Goal: Task Accomplishment & Management: Manage account settings

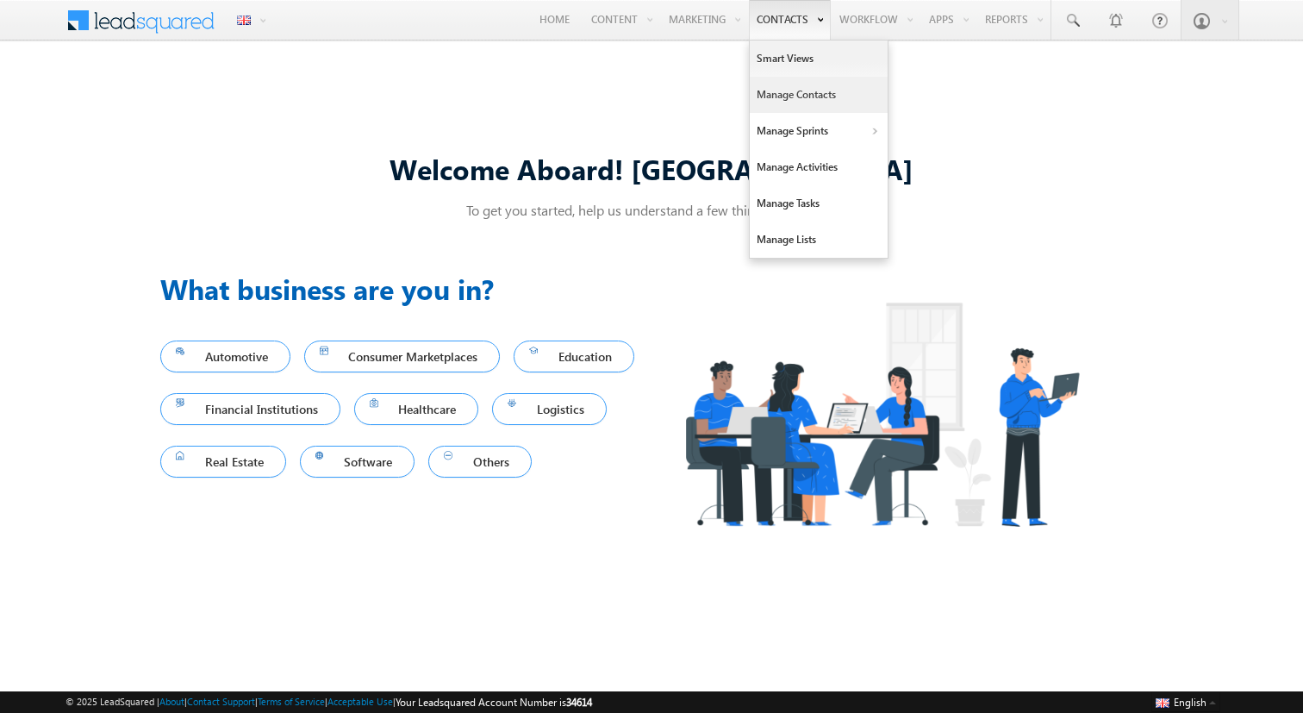
click at [778, 106] on link "Manage Contacts" at bounding box center [819, 95] width 138 height 36
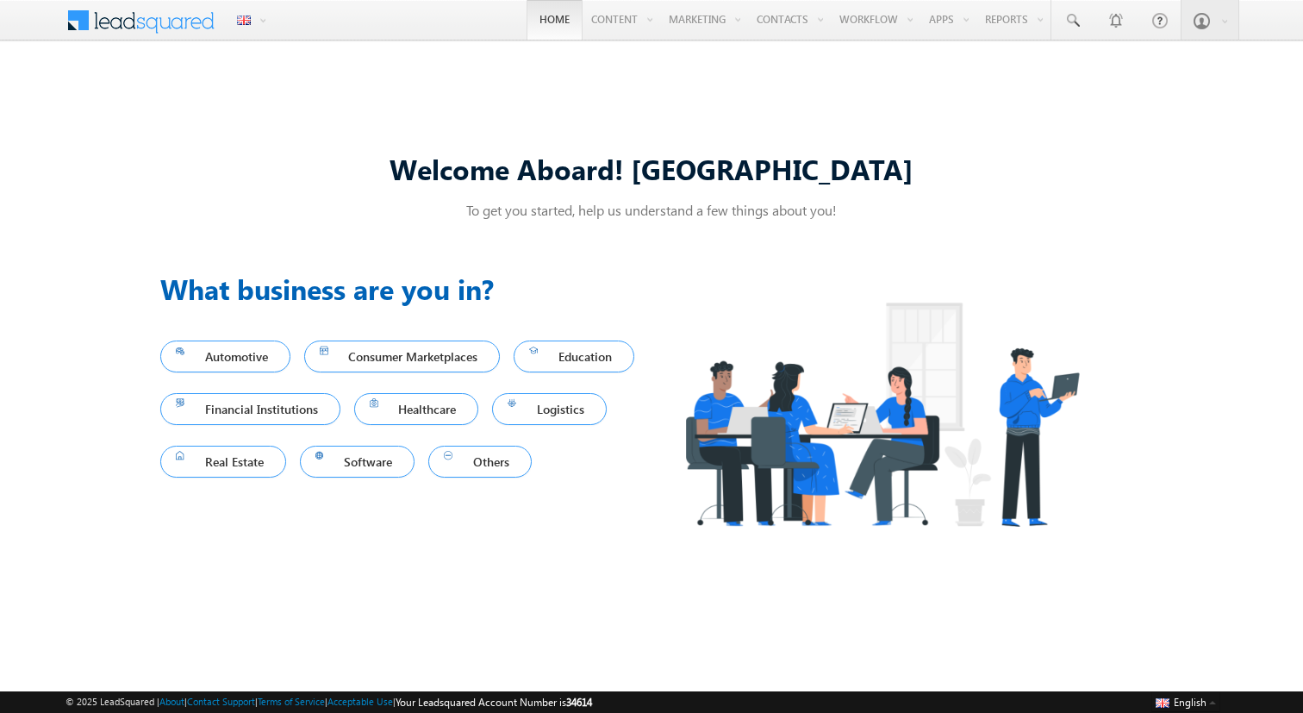
click at [541, 28] on link "Home" at bounding box center [555, 20] width 56 height 40
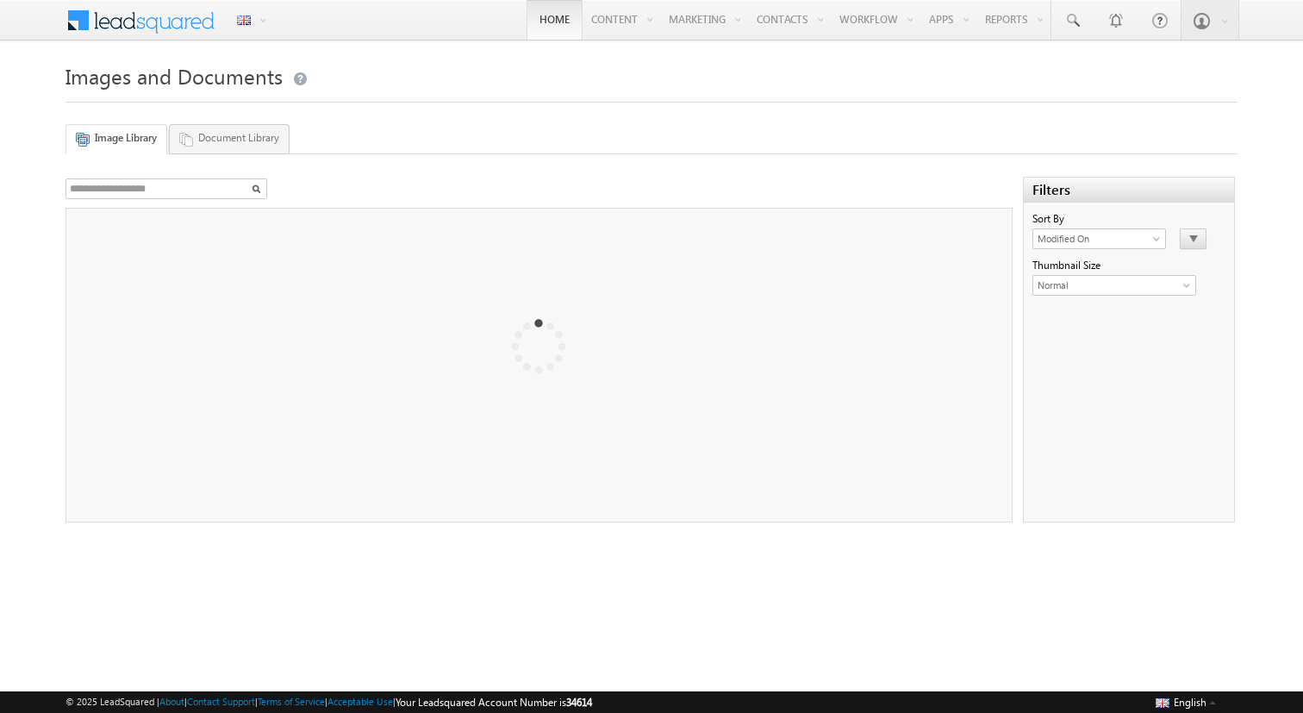
click at [552, 24] on link "Home" at bounding box center [555, 20] width 56 height 40
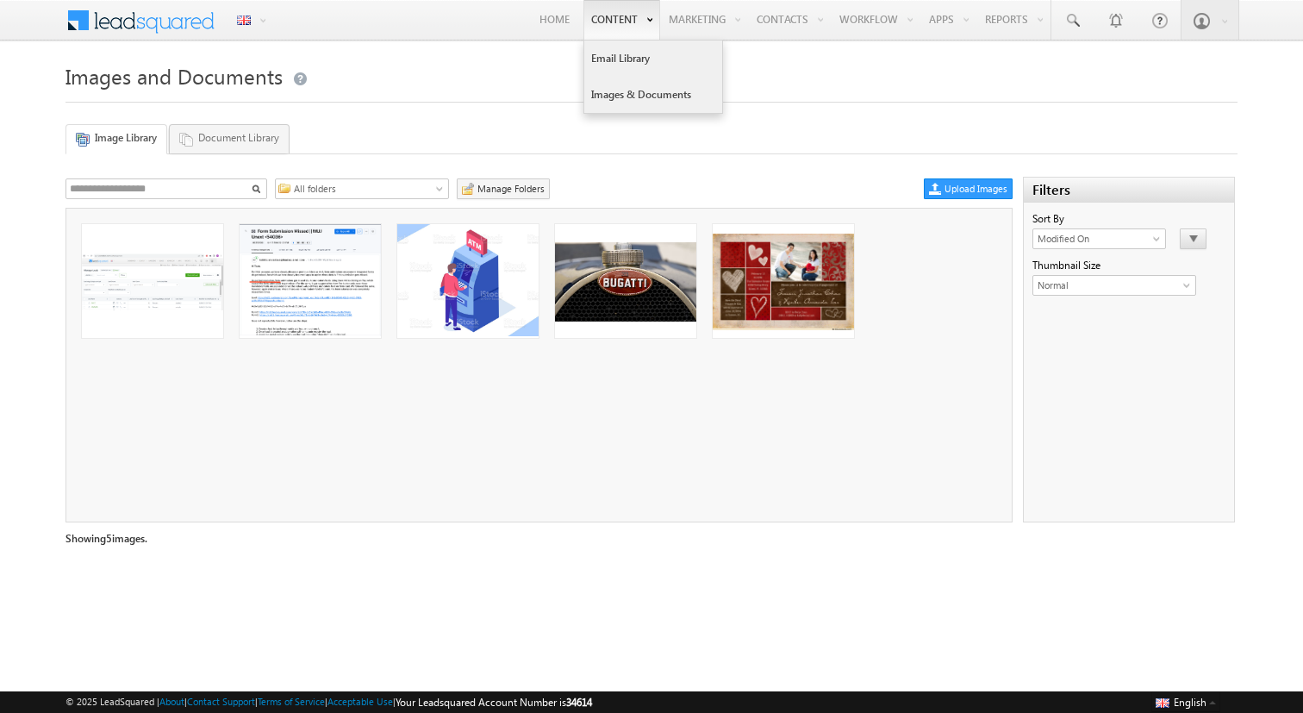
click at [609, 47] on link "Email Library" at bounding box center [653, 59] width 138 height 36
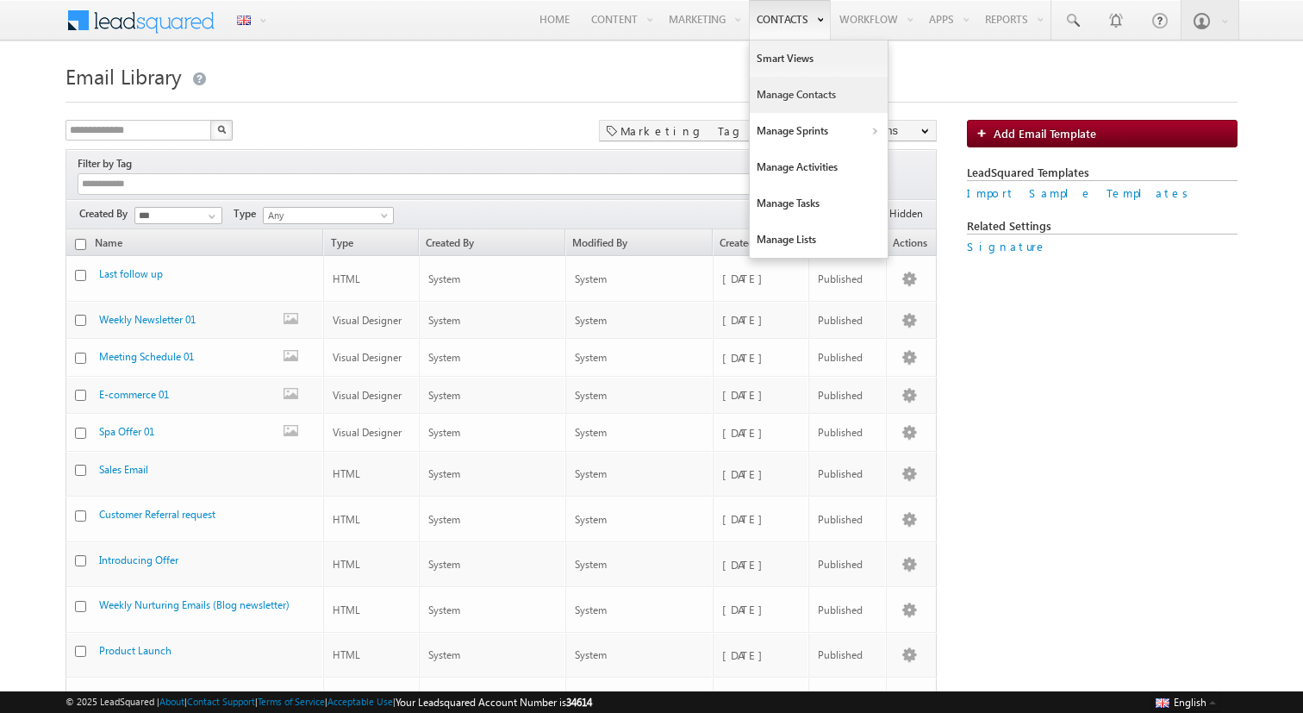
click at [779, 86] on link "Manage Contacts" at bounding box center [819, 95] width 138 height 36
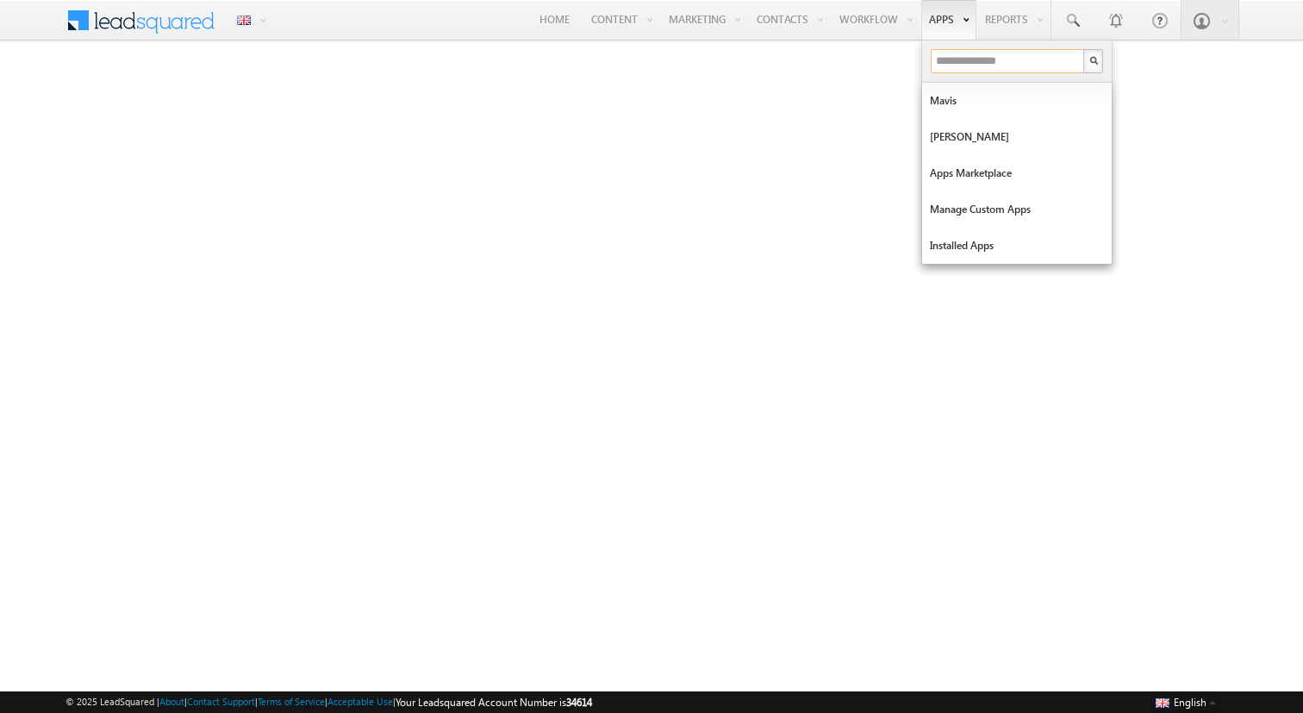
click at [966, 69] on input "text" at bounding box center [1008, 61] width 155 height 24
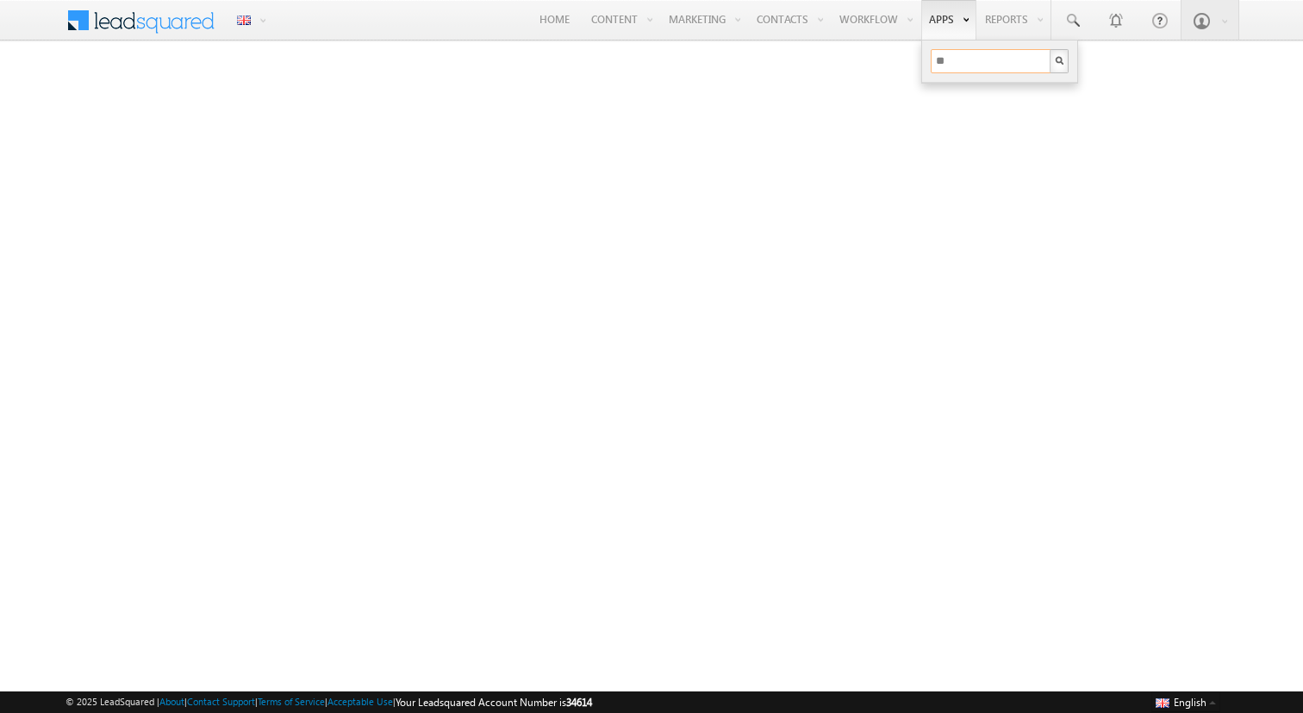
type input "*"
click at [559, 17] on link "Home" at bounding box center [555, 20] width 56 height 40
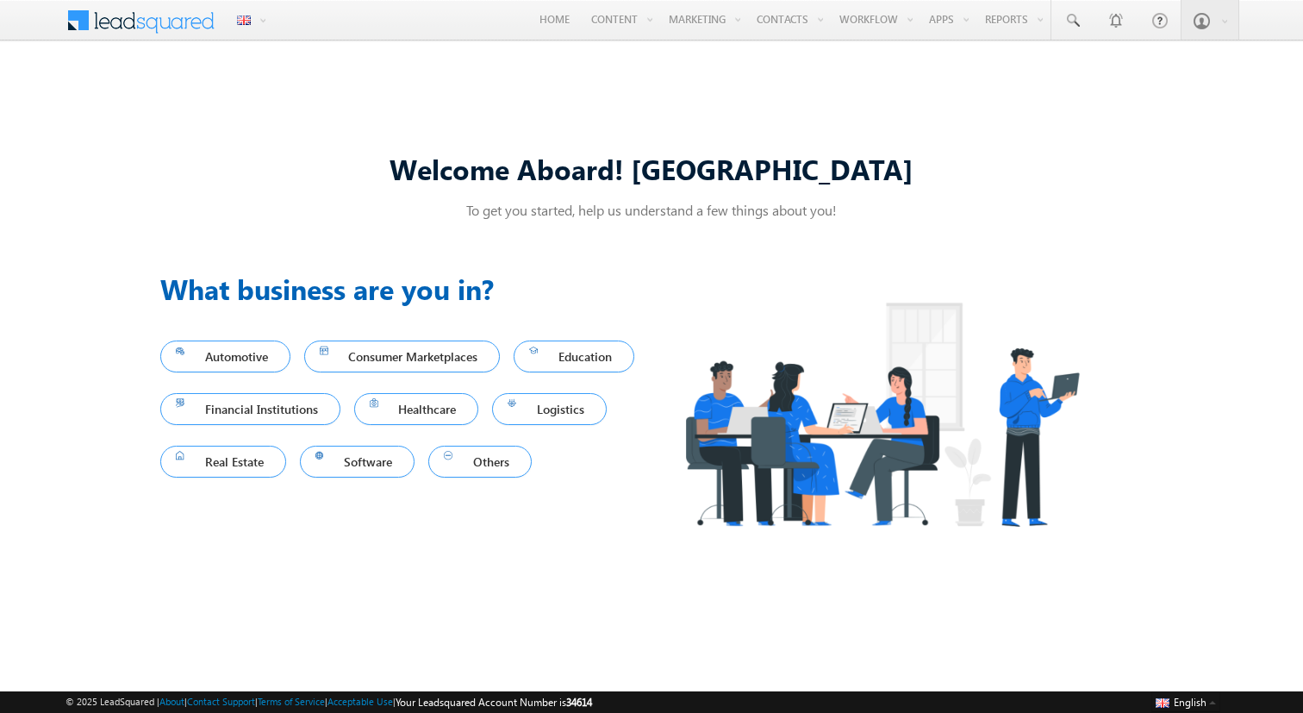
click at [977, 129] on div "Welcome Aboard! AnirudhSai To get you started, help us understand a few things …" at bounding box center [651, 356] width 983 height 455
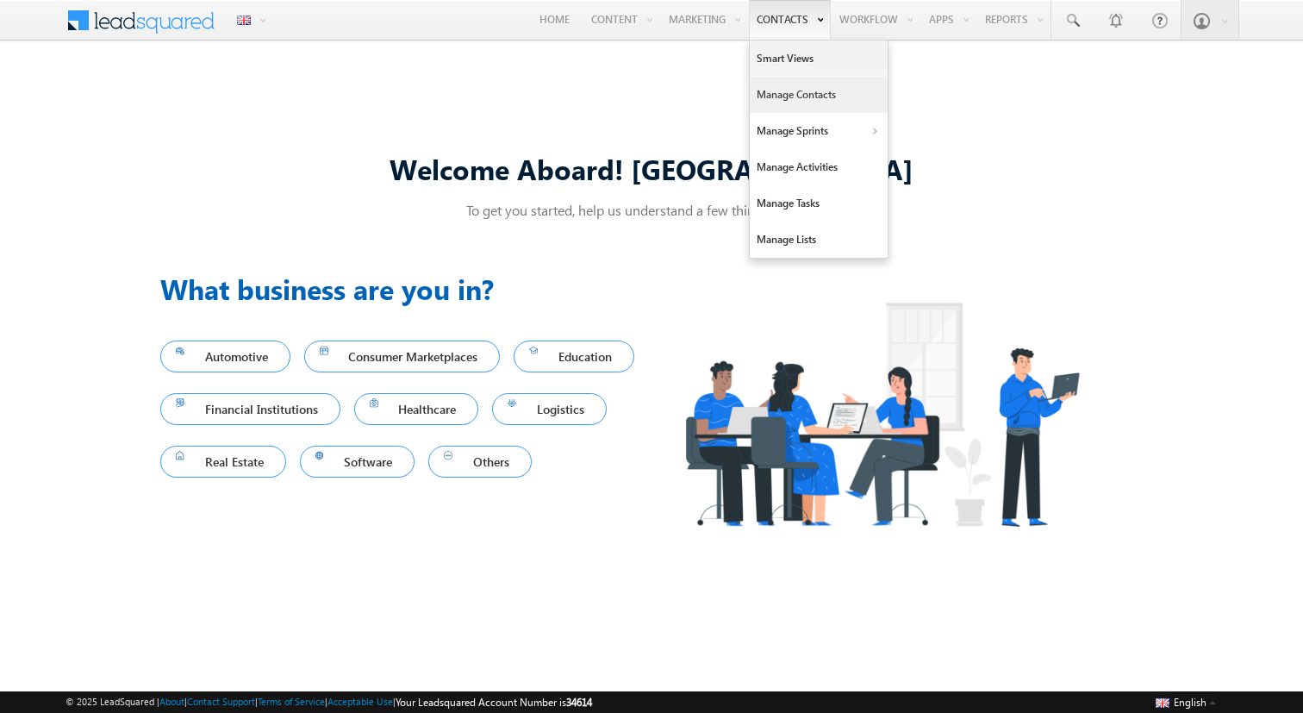
click at [782, 83] on link "Manage Contacts" at bounding box center [819, 95] width 138 height 36
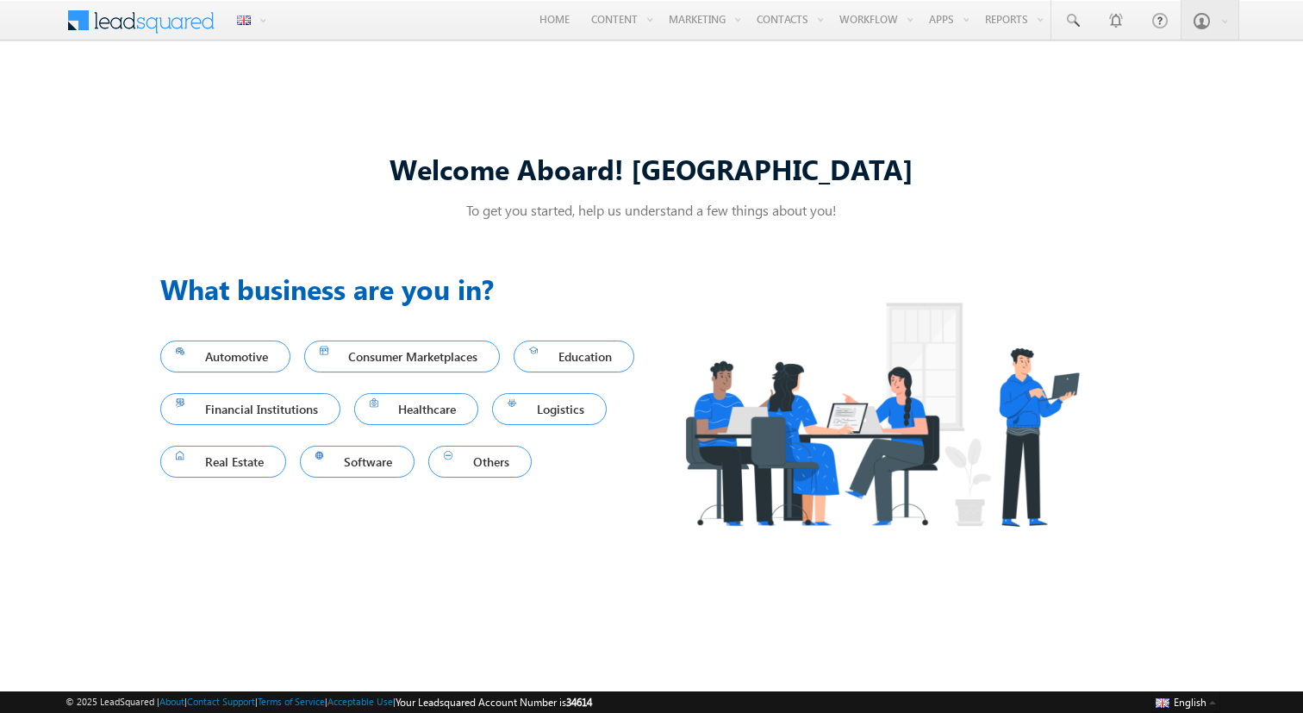
click at [1245, 19] on div "Menu English English Española latina हिंदी Bahasa Indonesia Português Tiếng Việ…" at bounding box center [651, 21] width 1303 height 42
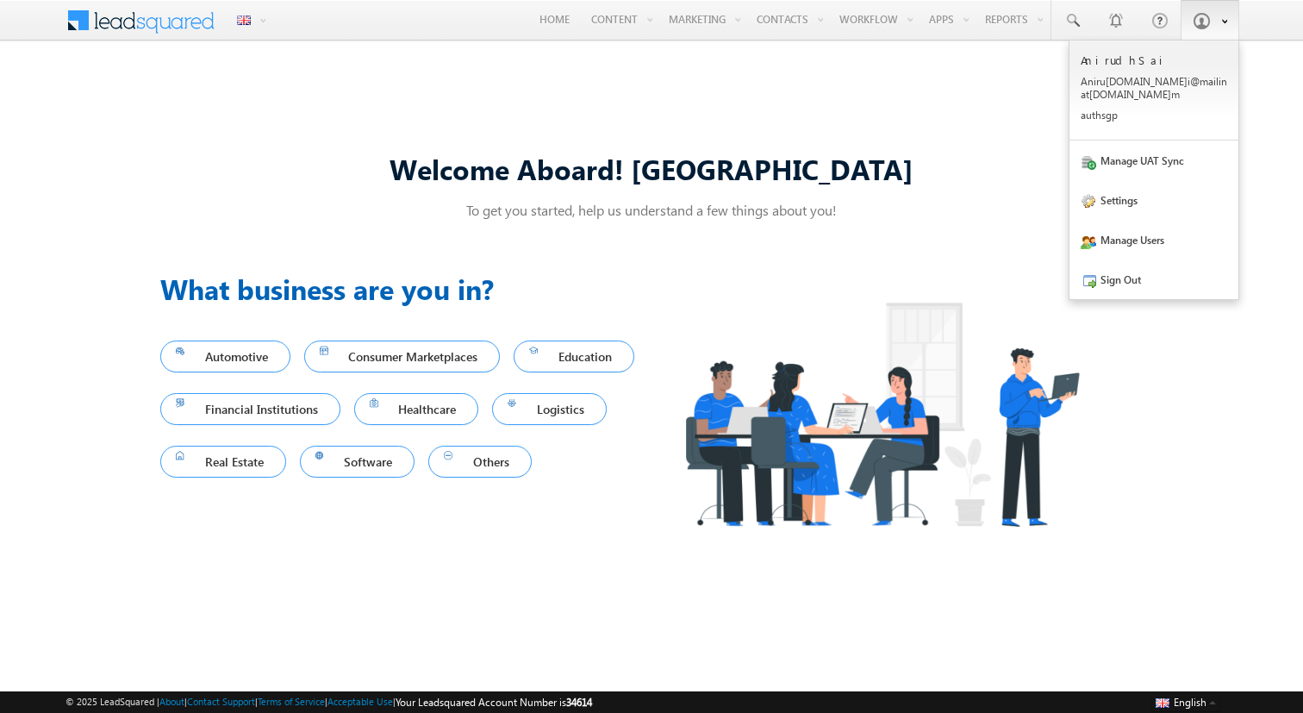
click at [1217, 19] on span at bounding box center [1220, 20] width 15 height 15
click at [1159, 271] on link "Sign Out" at bounding box center [1154, 279] width 169 height 40
